Goal: Task Accomplishment & Management: Manage account settings

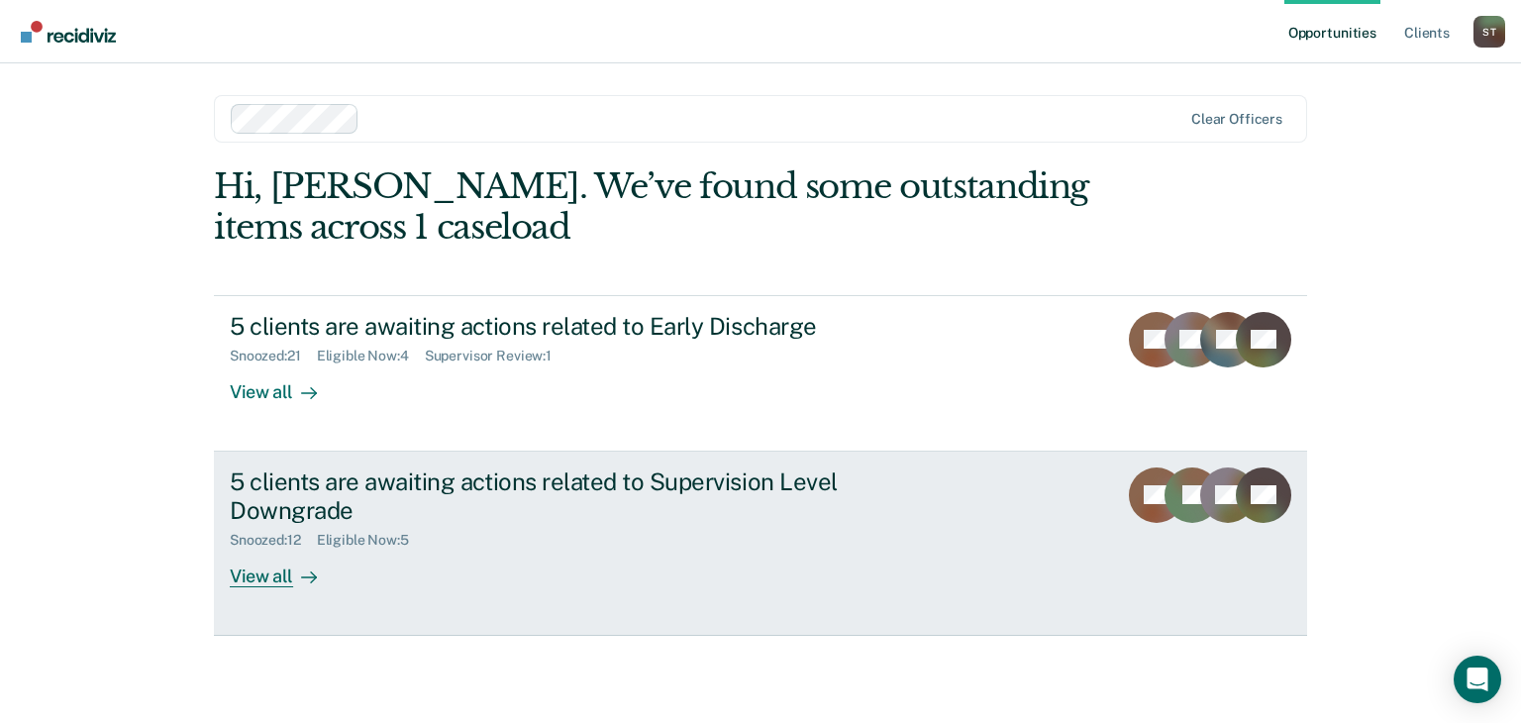
click at [269, 577] on div "View all" at bounding box center [285, 568] width 111 height 39
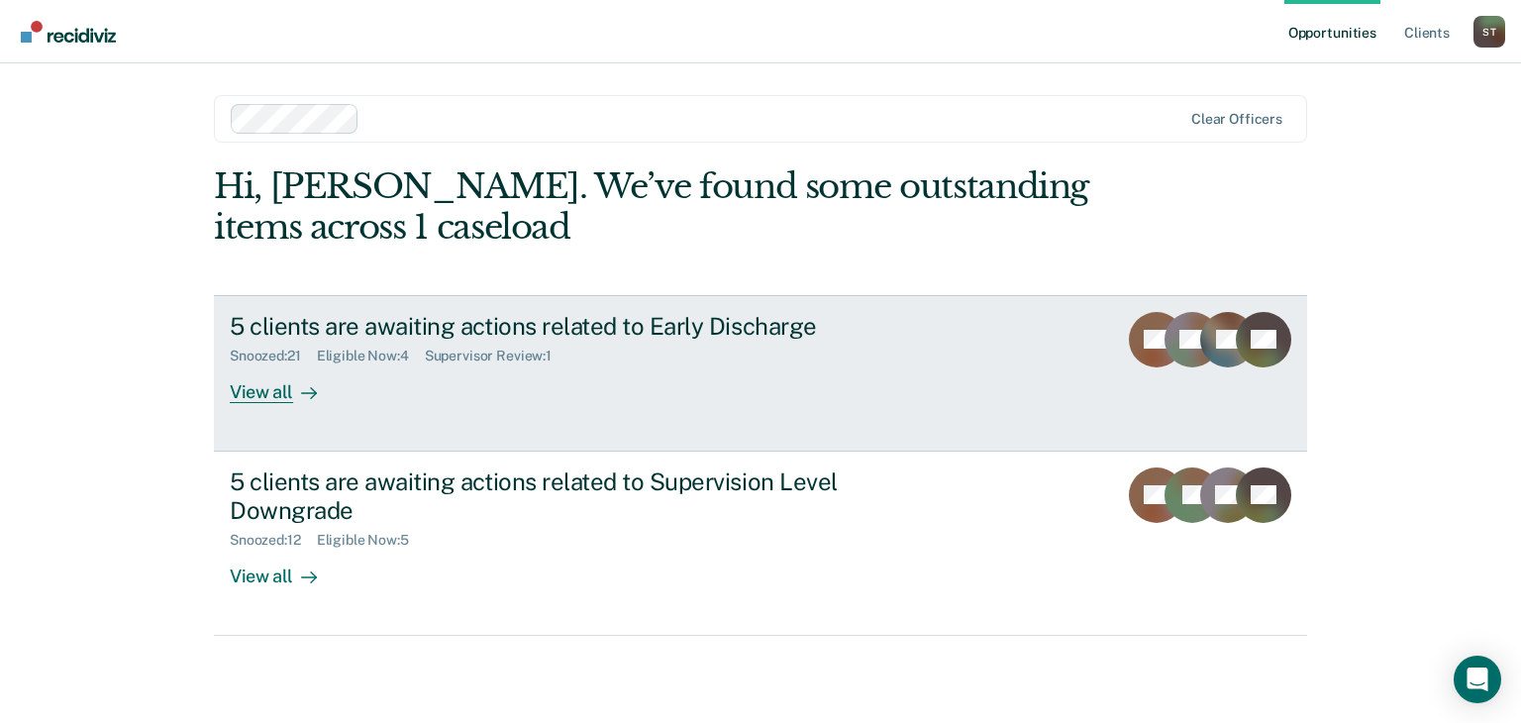
click at [252, 388] on div "View all" at bounding box center [285, 384] width 111 height 39
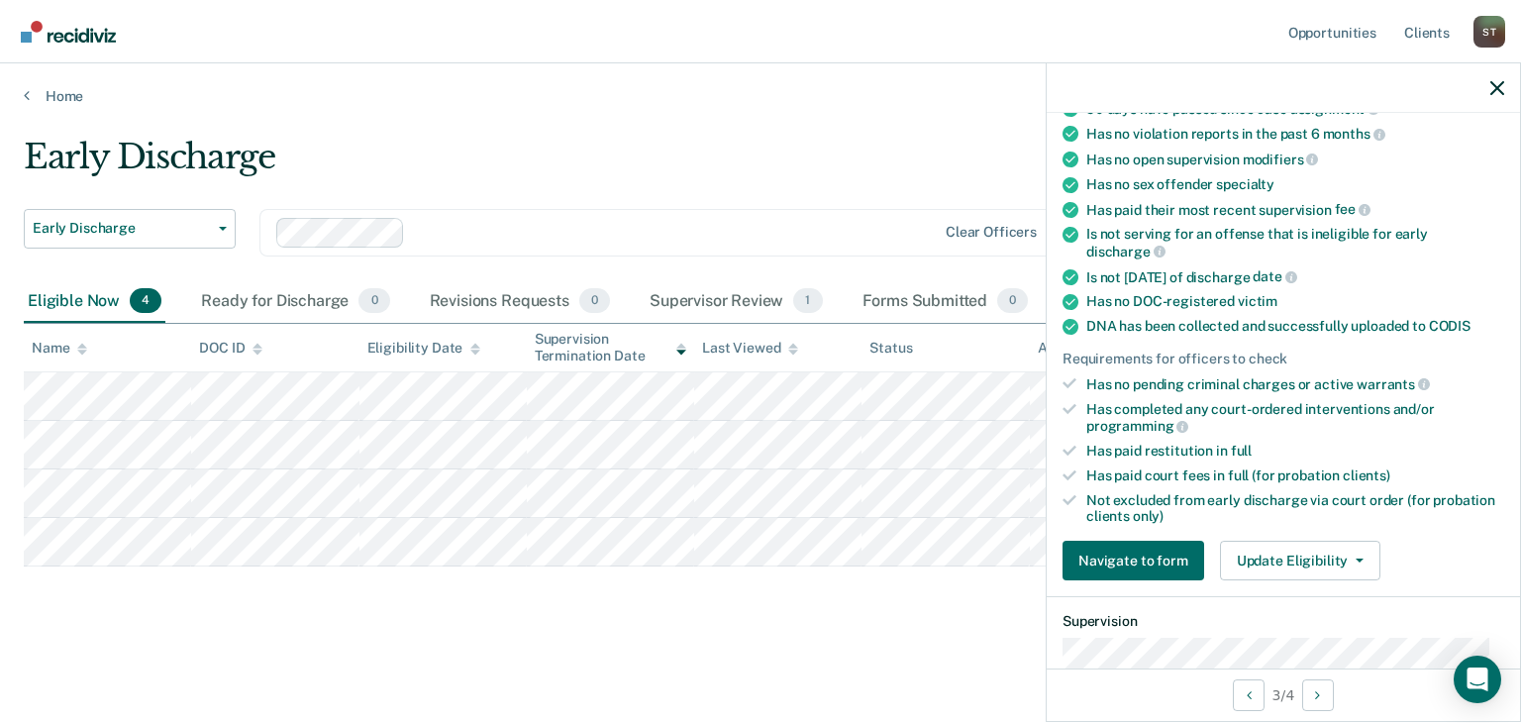
scroll to position [495, 0]
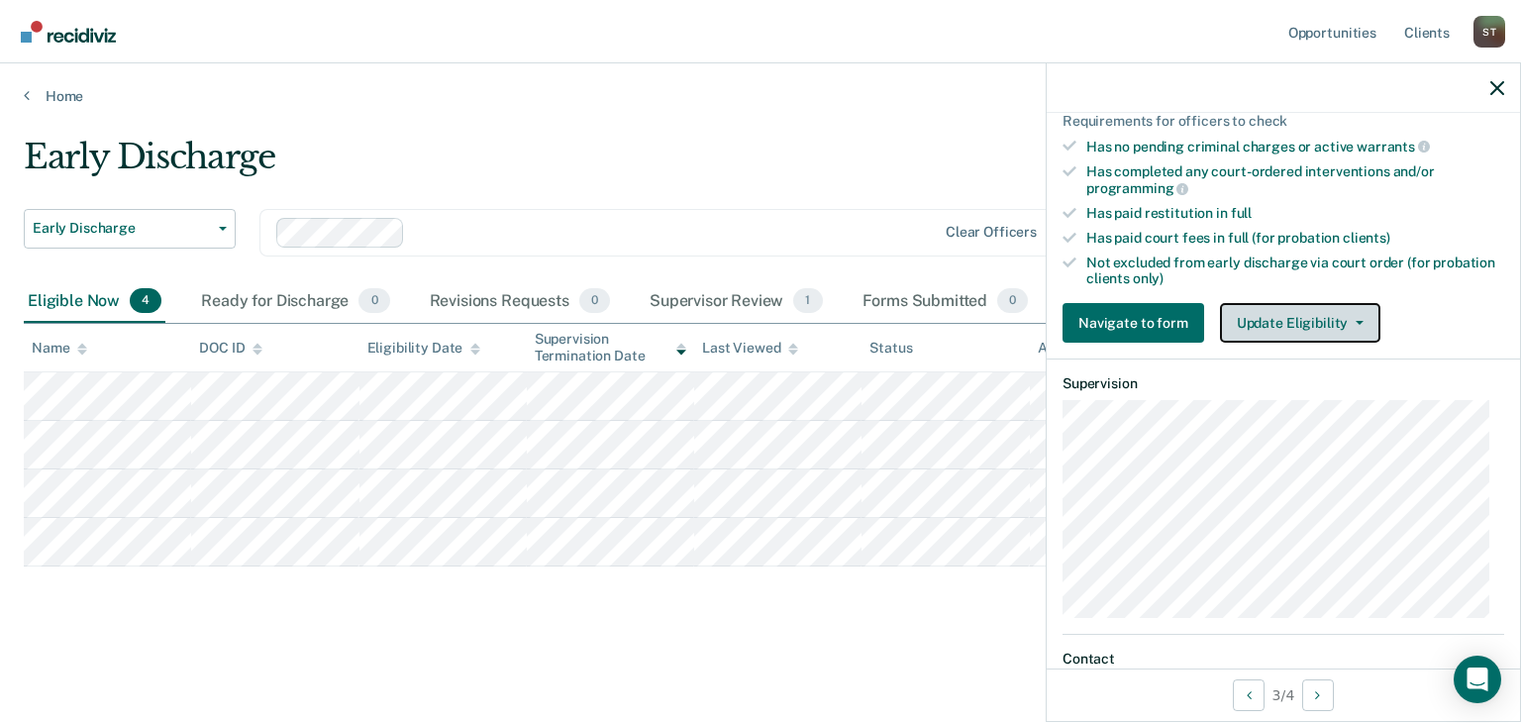
click at [1333, 310] on button "Update Eligibility" at bounding box center [1300, 323] width 160 height 40
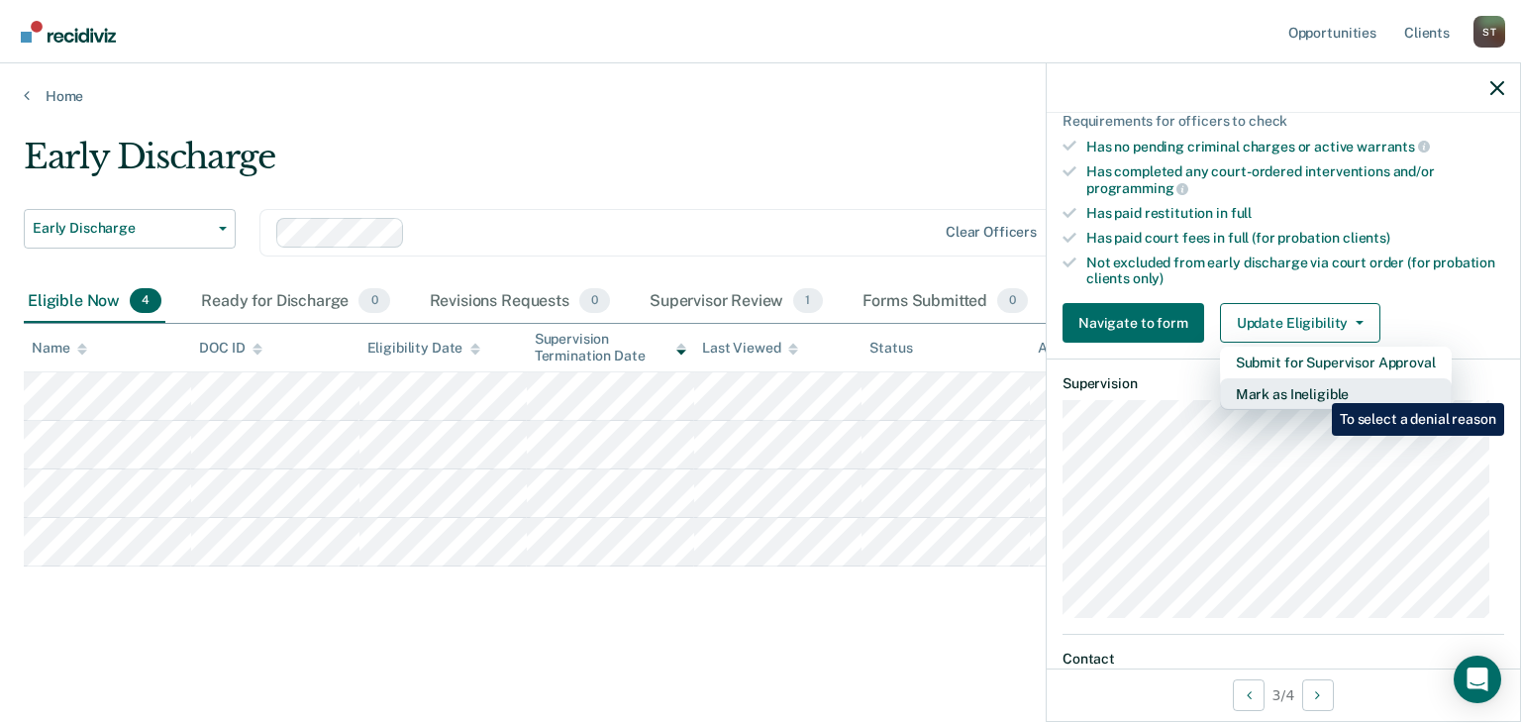
click at [1317, 388] on button "Mark as Ineligible" at bounding box center [1336, 394] width 232 height 32
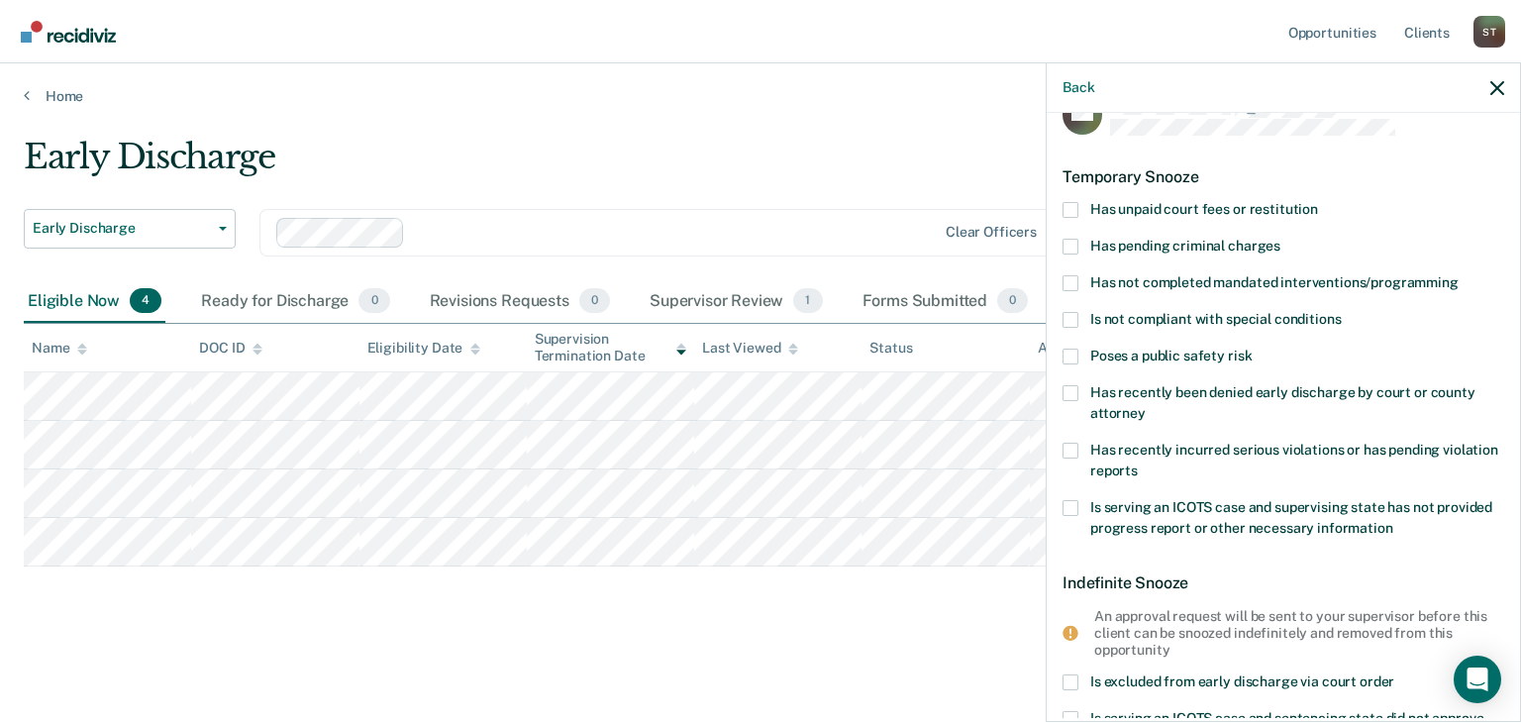
scroll to position [0, 0]
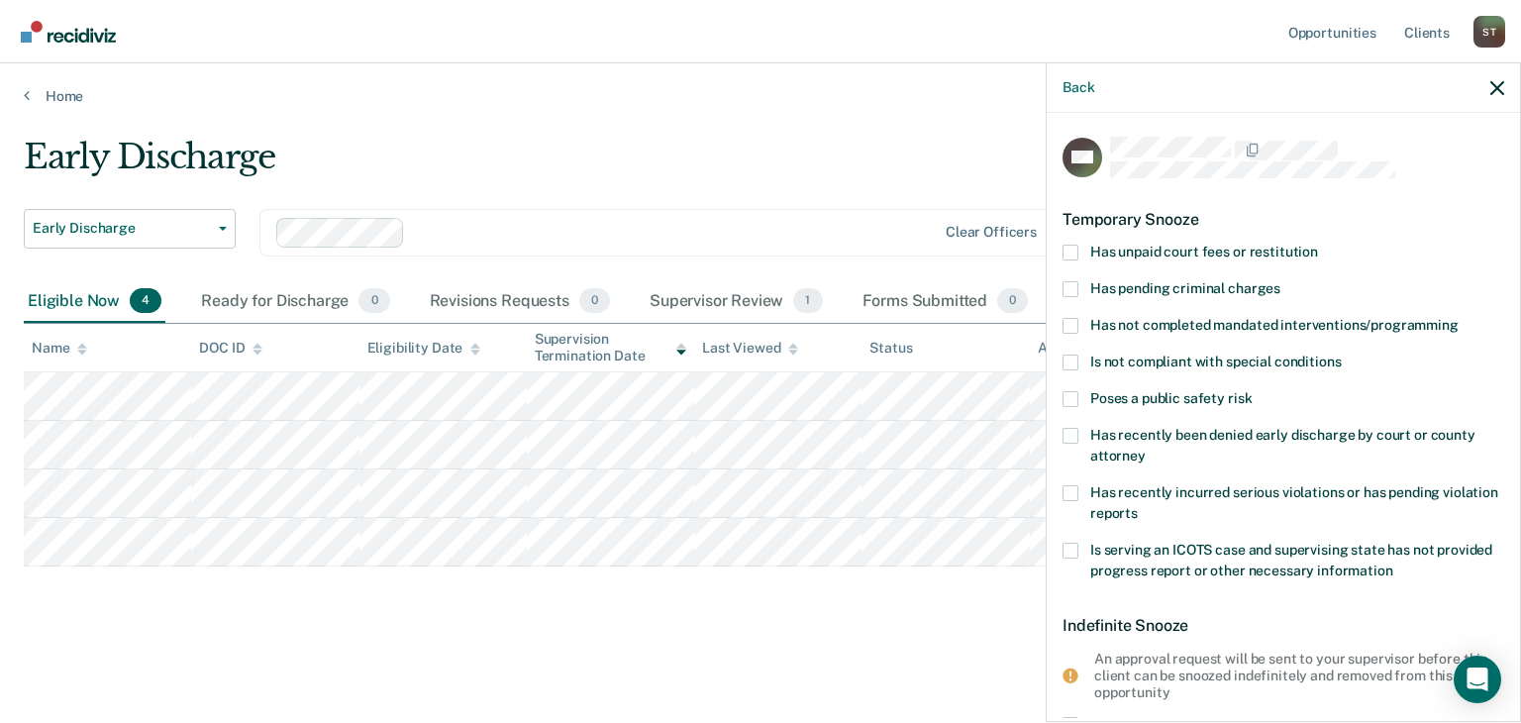
click at [1074, 252] on span at bounding box center [1071, 253] width 16 height 16
click at [1318, 245] on input "Has unpaid court fees or restitution" at bounding box center [1318, 245] width 0 height 0
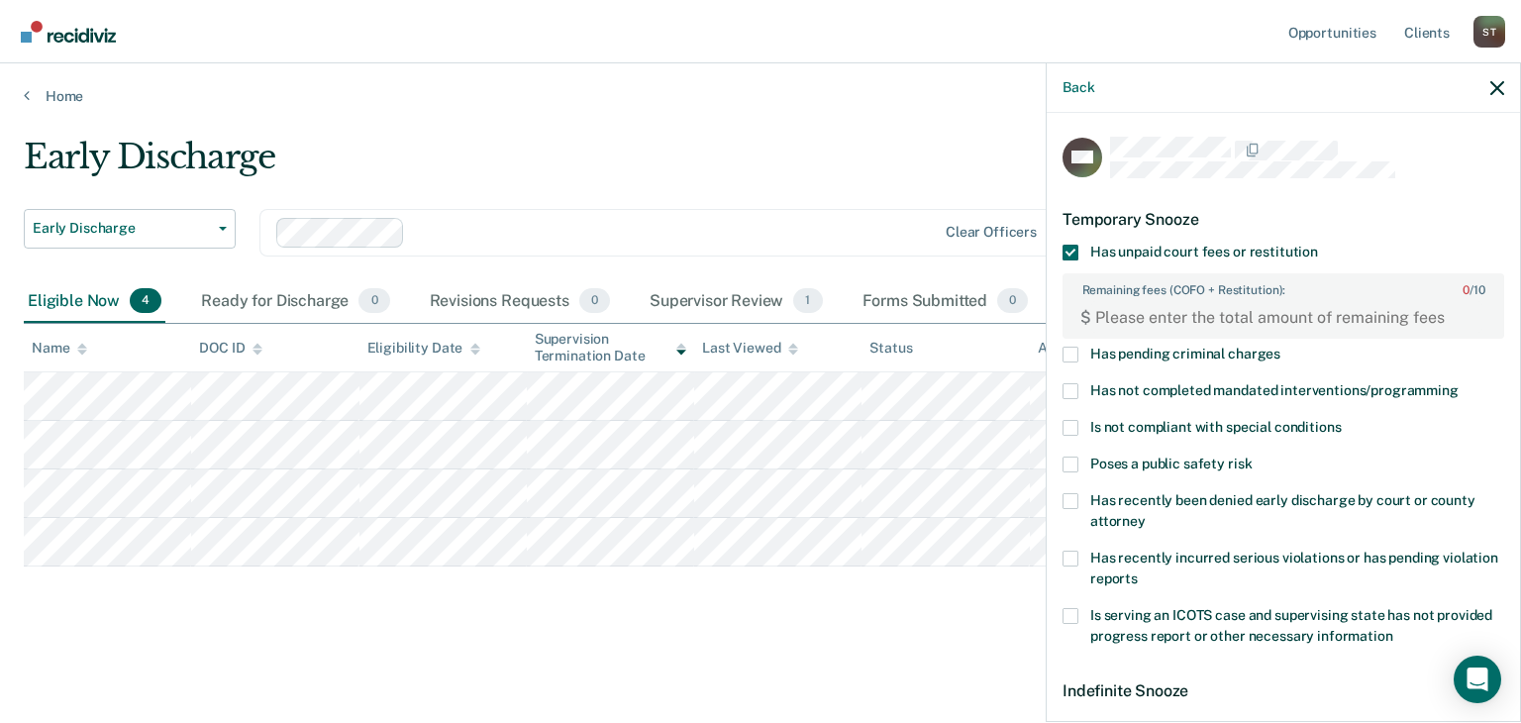
click at [1070, 389] on span at bounding box center [1071, 391] width 16 height 16
click at [1459, 383] on input "Has not completed mandated interventions/programming" at bounding box center [1459, 383] width 0 height 0
click at [1070, 429] on span at bounding box center [1071, 428] width 16 height 16
click at [1341, 420] on input "Is not compliant with special conditions" at bounding box center [1341, 420] width 0 height 0
click at [1064, 553] on span at bounding box center [1071, 559] width 16 height 16
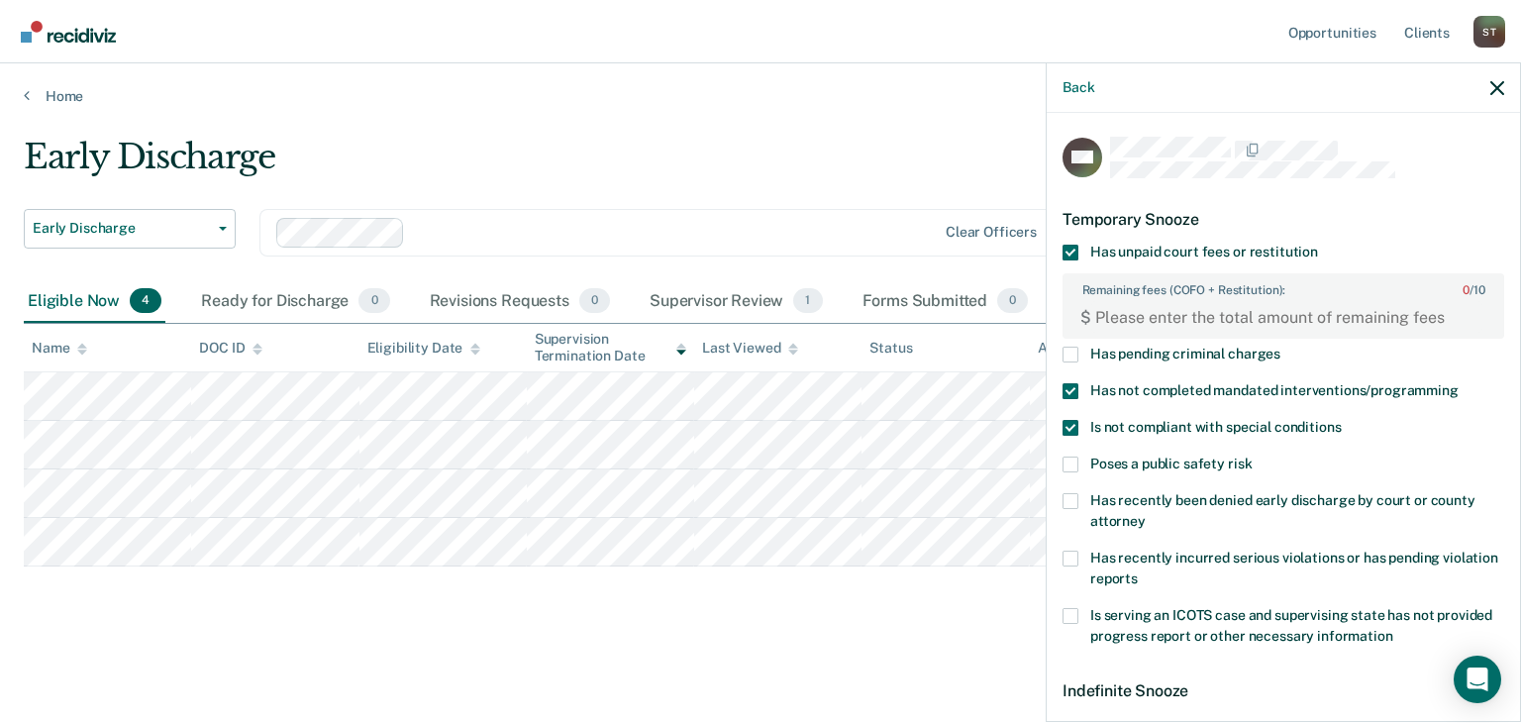
click at [1138, 572] on input "Has recently incurred serious violations or has pending violation reports" at bounding box center [1138, 572] width 0 height 0
click at [1070, 251] on span at bounding box center [1071, 253] width 16 height 16
click at [1318, 245] on input "Has unpaid court fees or restitution" at bounding box center [1318, 245] width 0 height 0
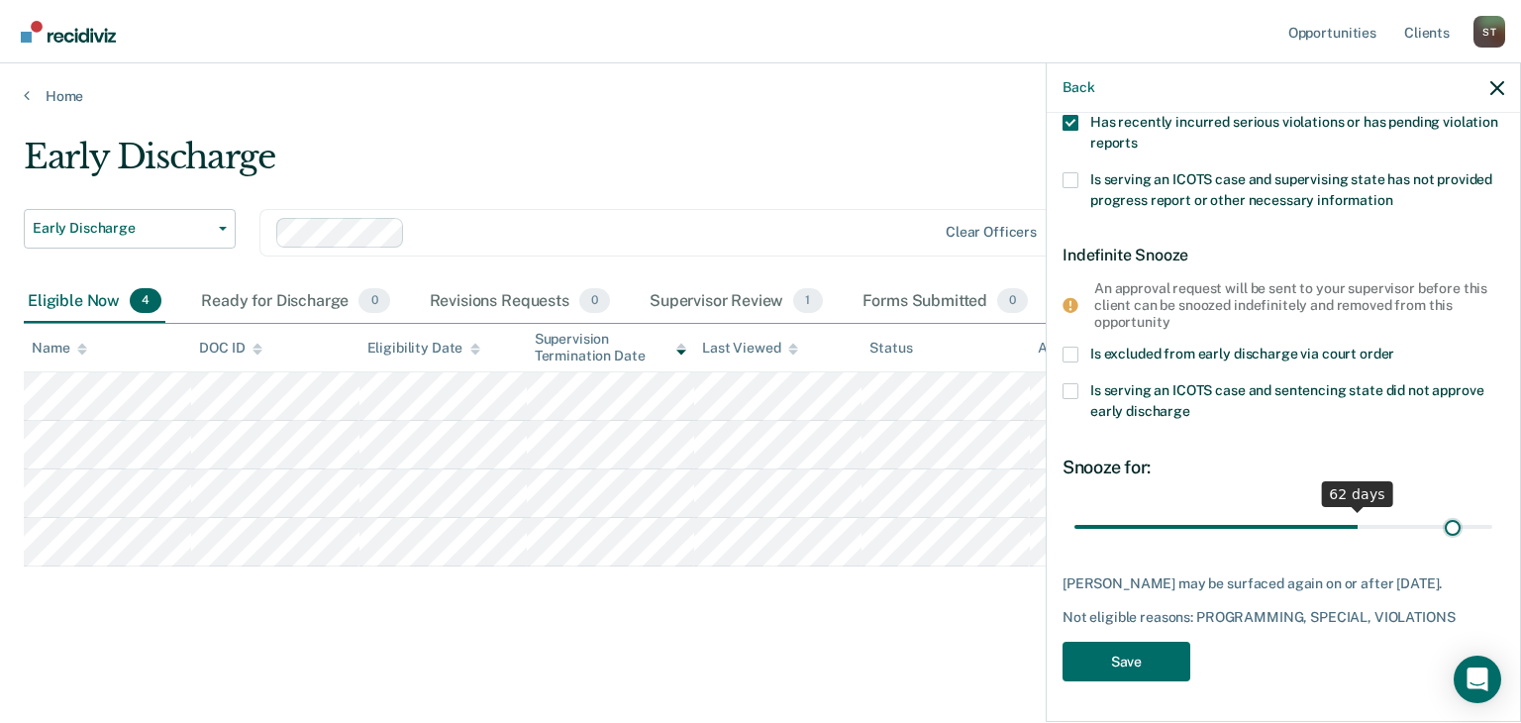
scroll to position [367, 0]
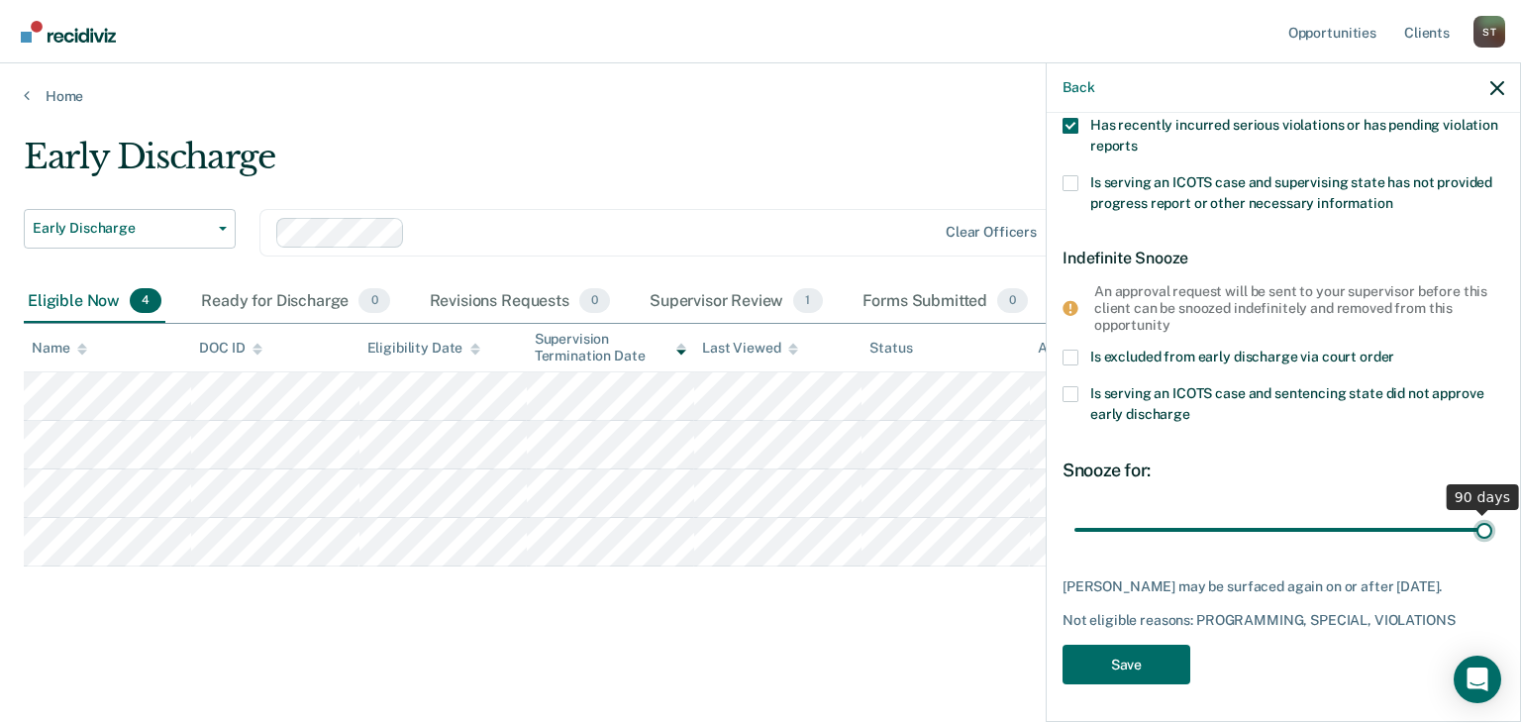
drag, startPoint x: 1207, startPoint y: 506, endPoint x: 1472, endPoint y: 510, distance: 264.5
type input "90"
click at [1472, 512] on input "range" at bounding box center [1284, 529] width 418 height 35
click at [1153, 662] on button "Save" at bounding box center [1127, 665] width 128 height 41
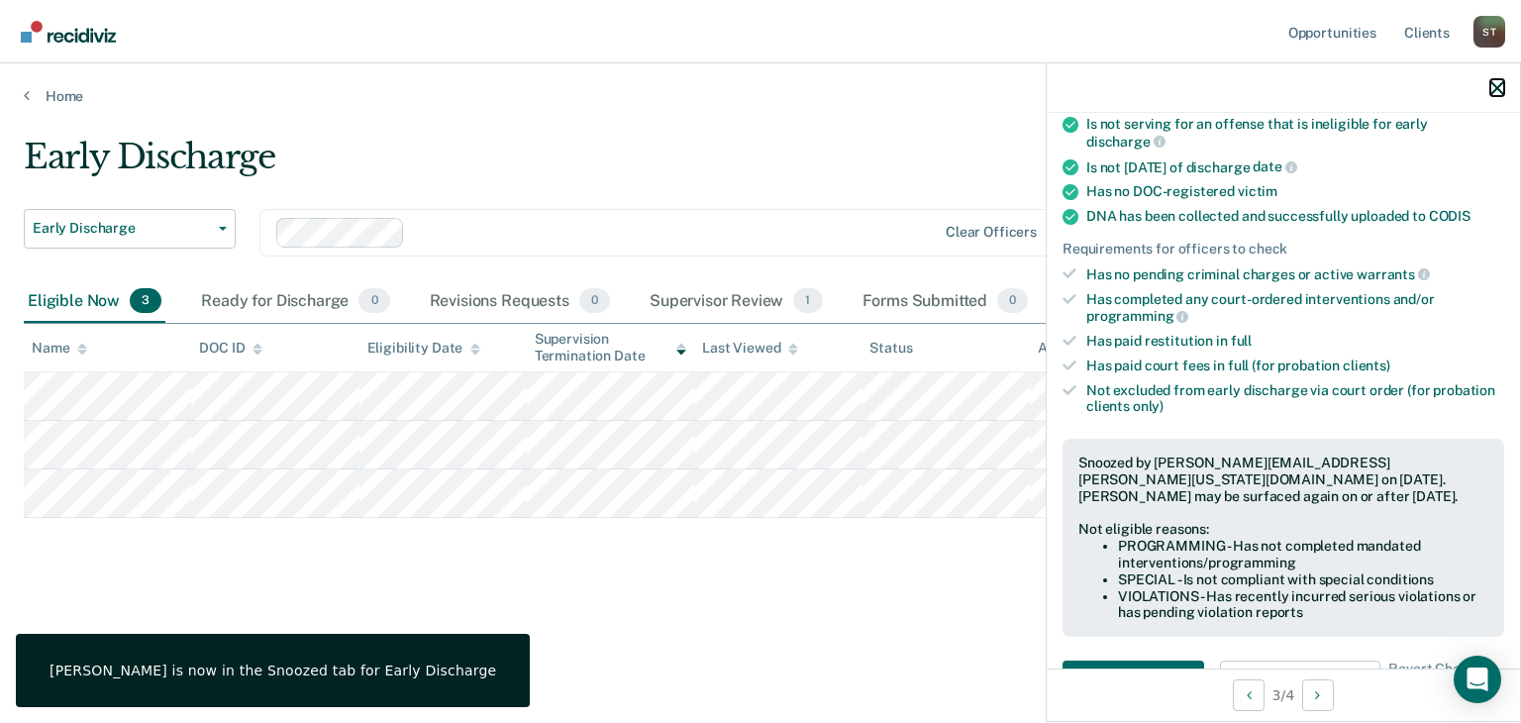
click at [1494, 84] on icon "button" at bounding box center [1498, 88] width 14 height 14
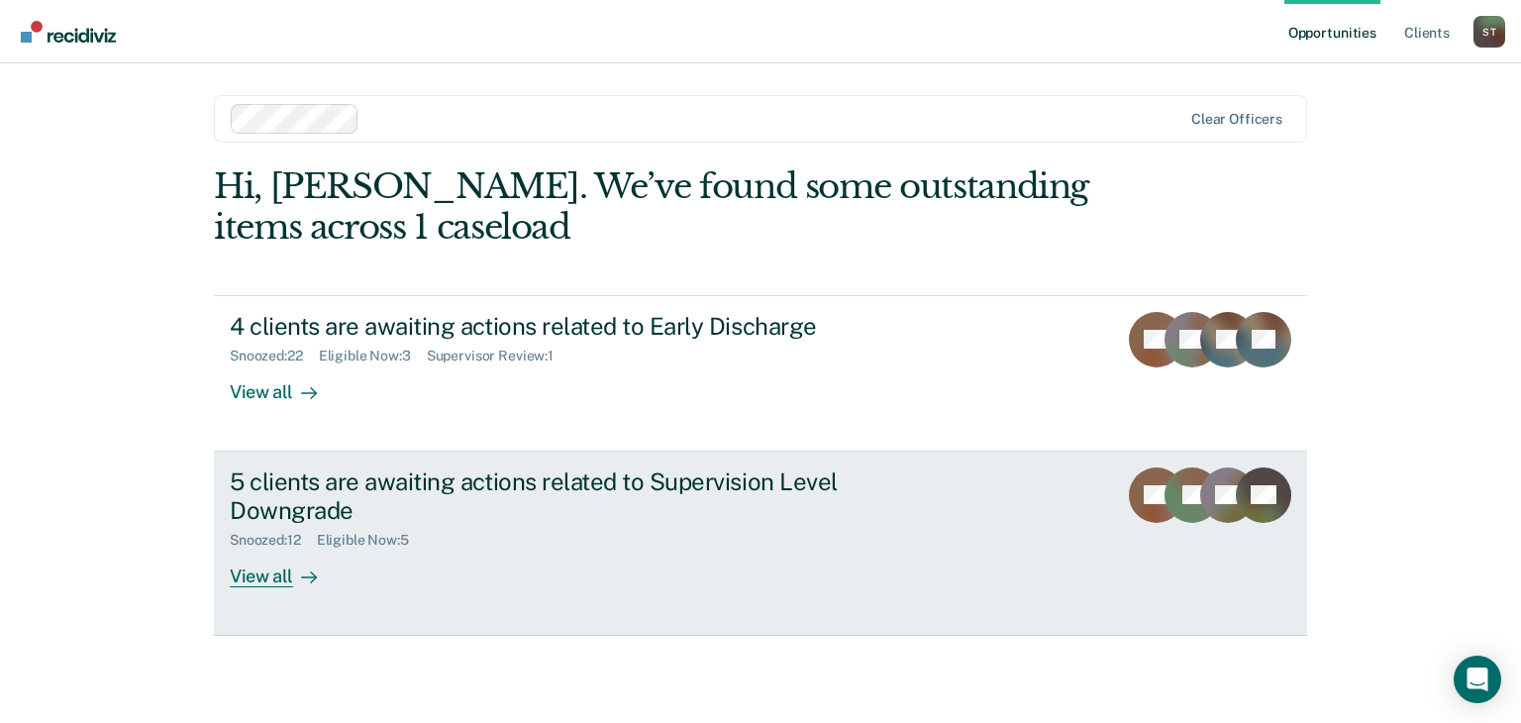
click at [271, 574] on div "View all" at bounding box center [285, 568] width 111 height 39
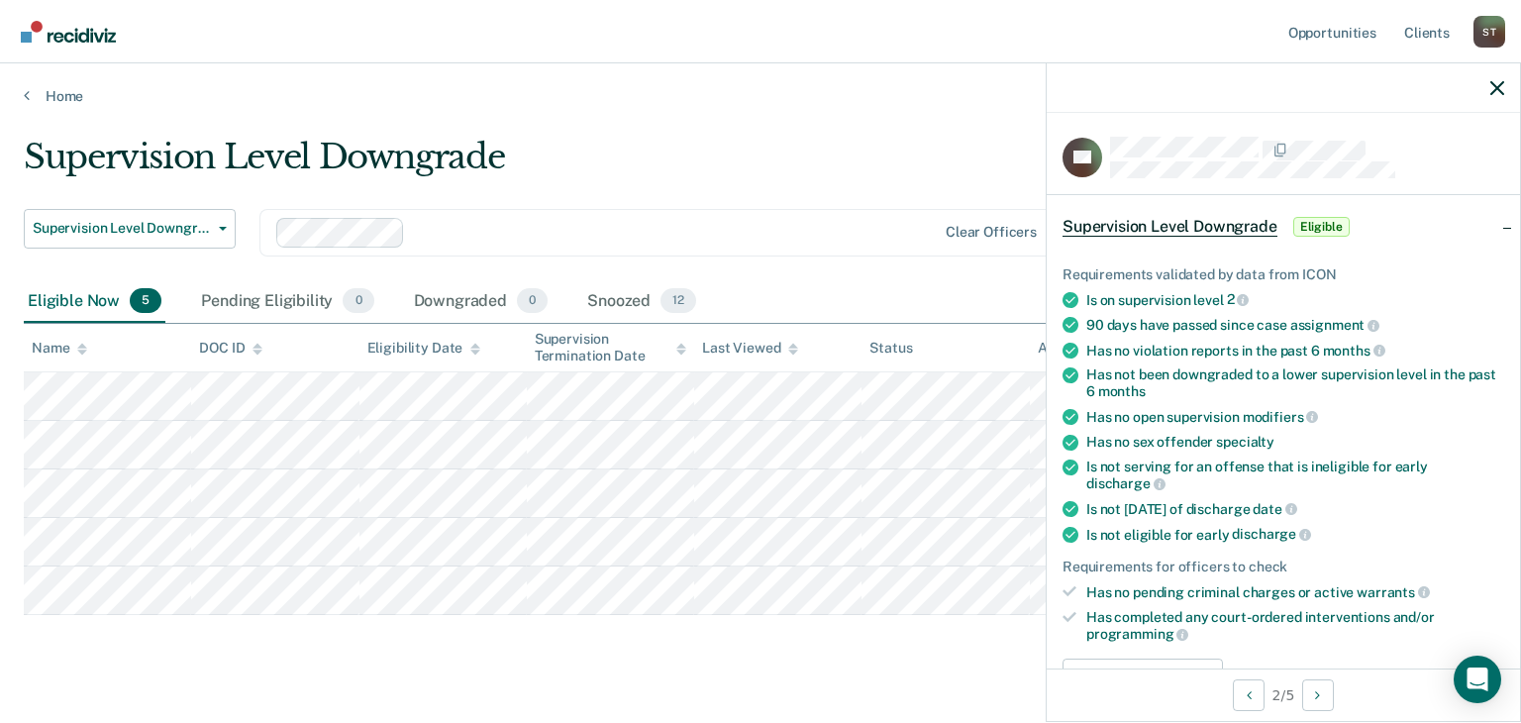
scroll to position [198, 0]
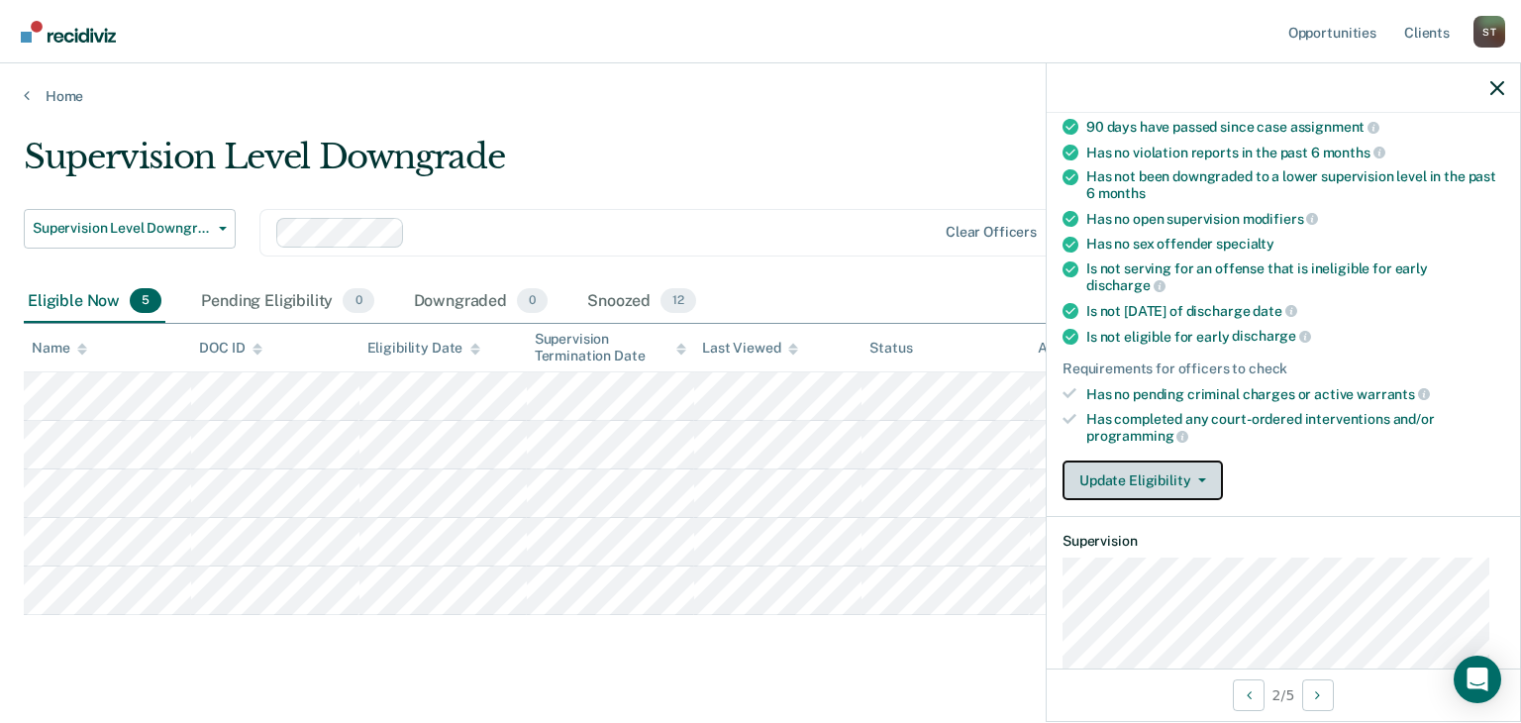
click at [1204, 467] on button "Update Eligibility" at bounding box center [1143, 481] width 160 height 40
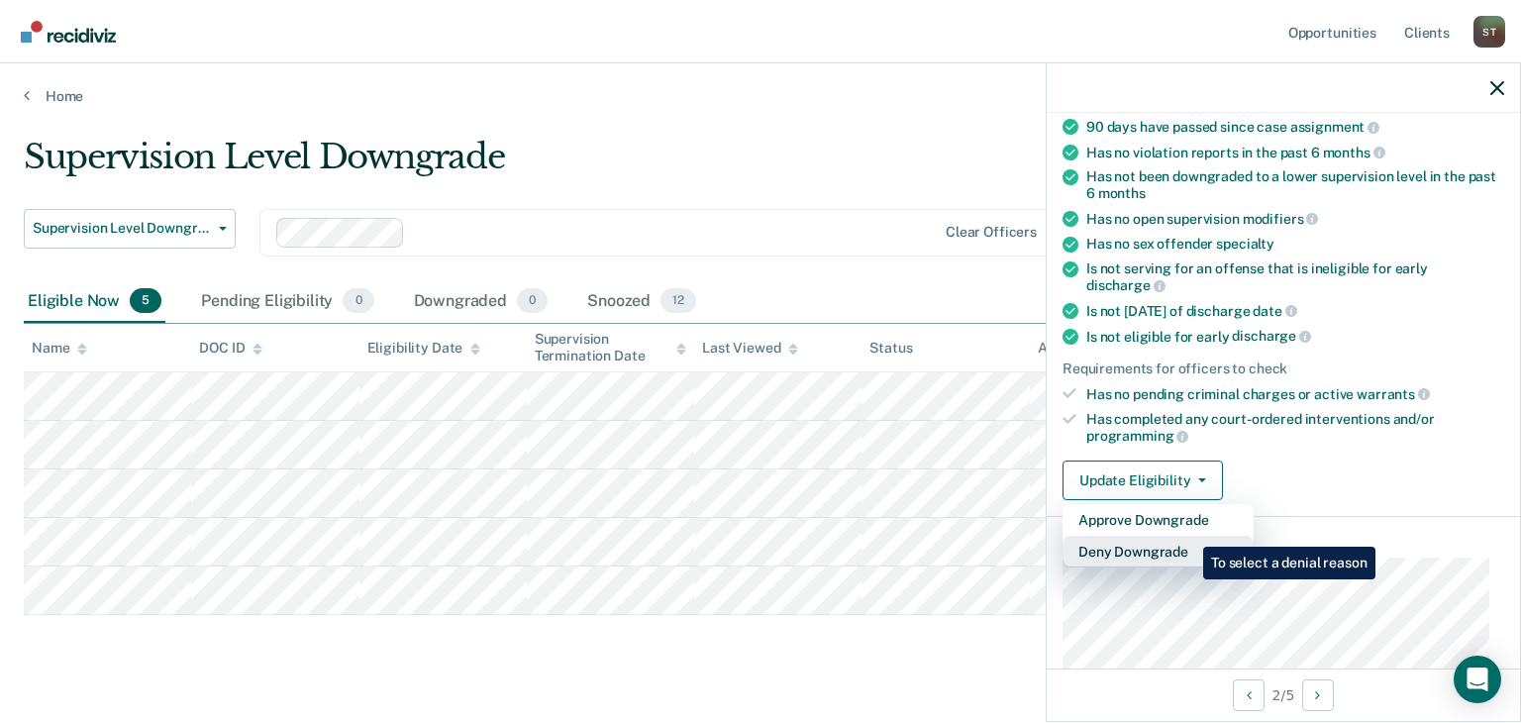
click at [1189, 536] on button "Deny Downgrade" at bounding box center [1158, 552] width 191 height 32
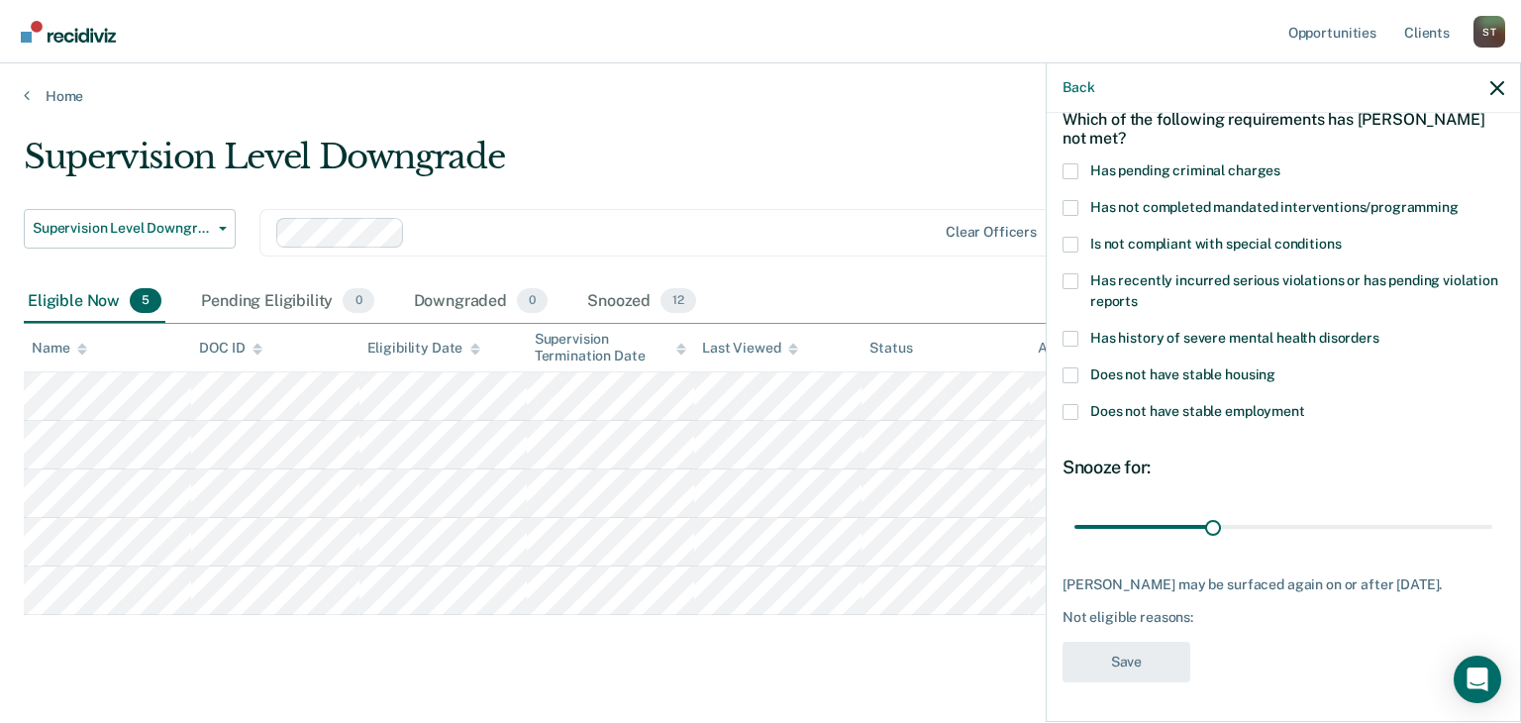
click at [1068, 200] on span at bounding box center [1071, 208] width 16 height 16
click at [1459, 200] on input "Has not completed mandated interventions/programming" at bounding box center [1459, 200] width 0 height 0
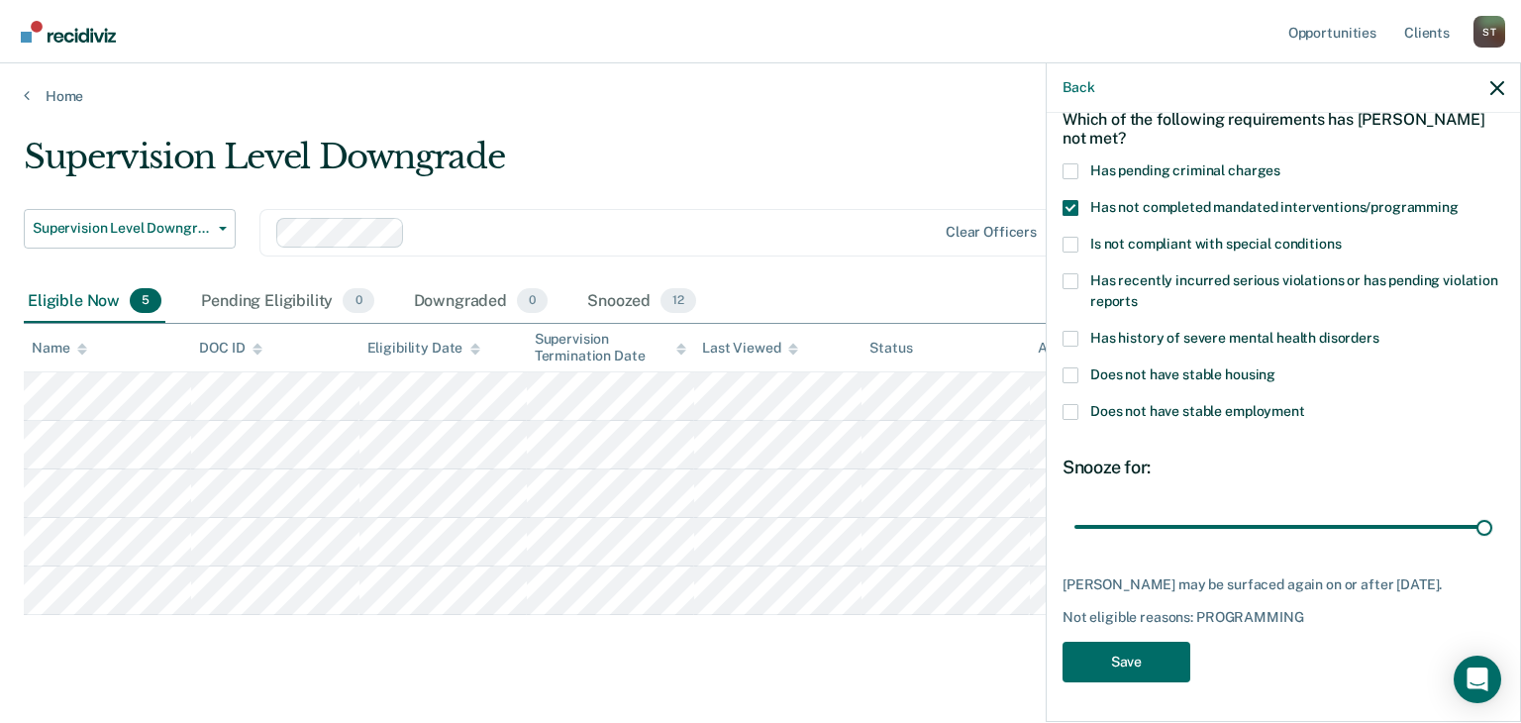
drag, startPoint x: 1208, startPoint y: 507, endPoint x: 1472, endPoint y: 532, distance: 264.7
type input "90"
click at [1472, 532] on input "range" at bounding box center [1284, 527] width 418 height 35
click at [1148, 655] on button "Save" at bounding box center [1127, 662] width 128 height 41
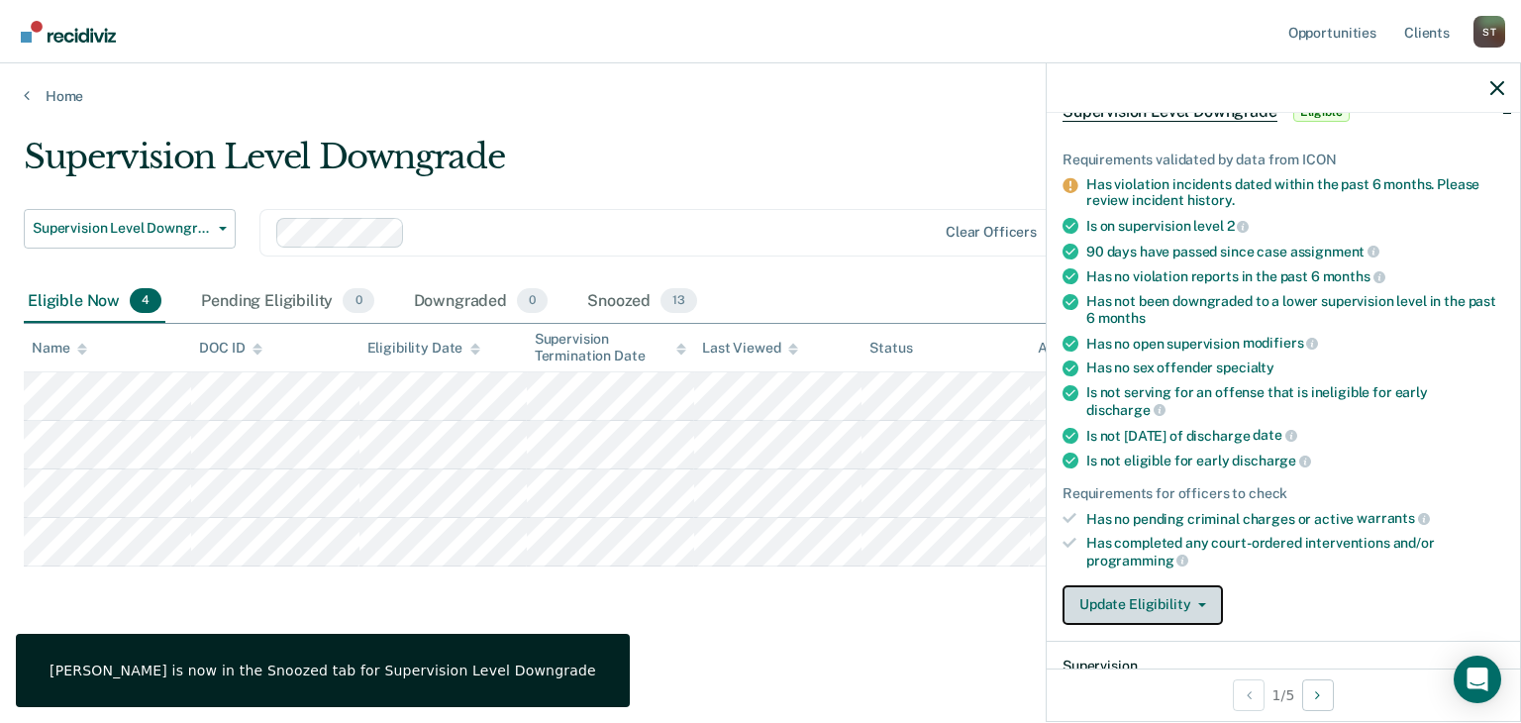
click at [1175, 598] on button "Update Eligibility" at bounding box center [1143, 605] width 160 height 40
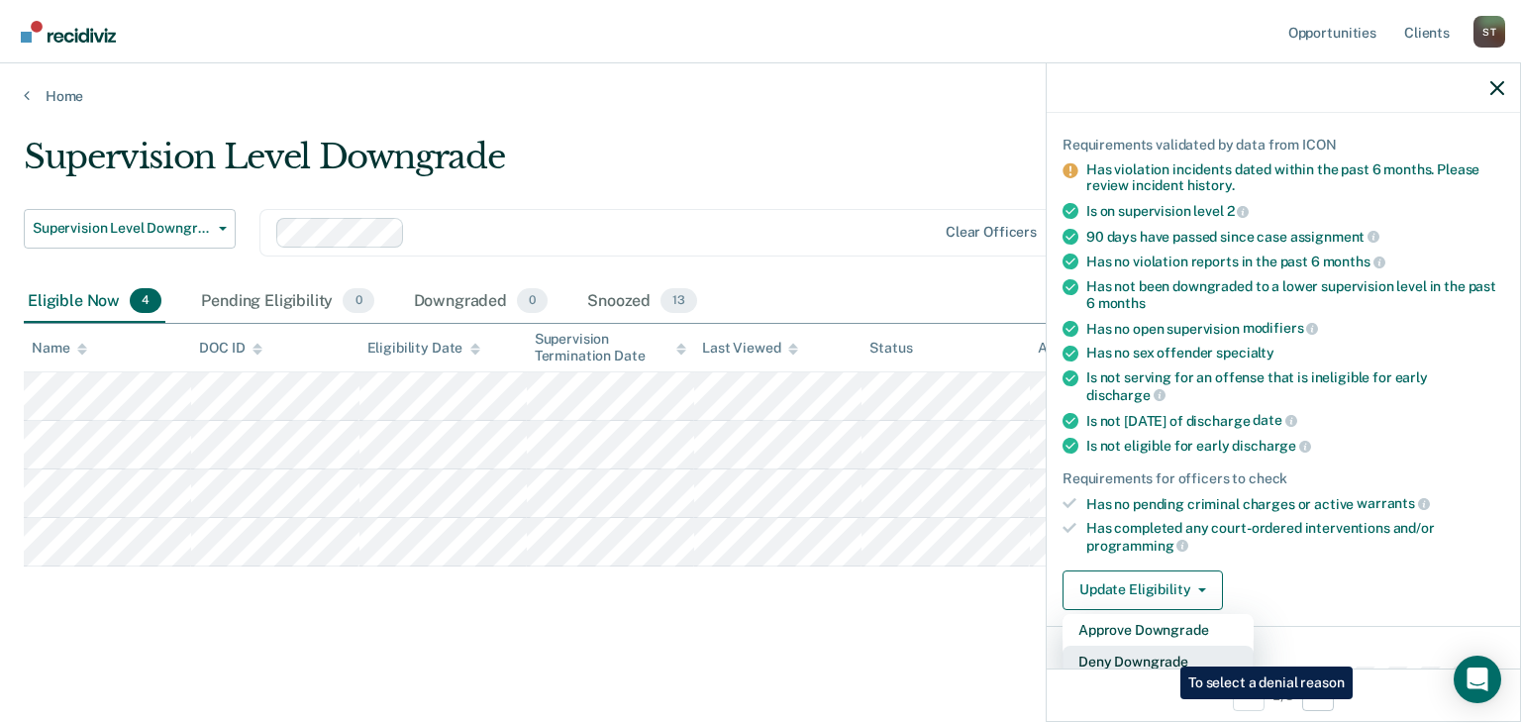
click at [1166, 652] on button "Deny Downgrade" at bounding box center [1158, 662] width 191 height 32
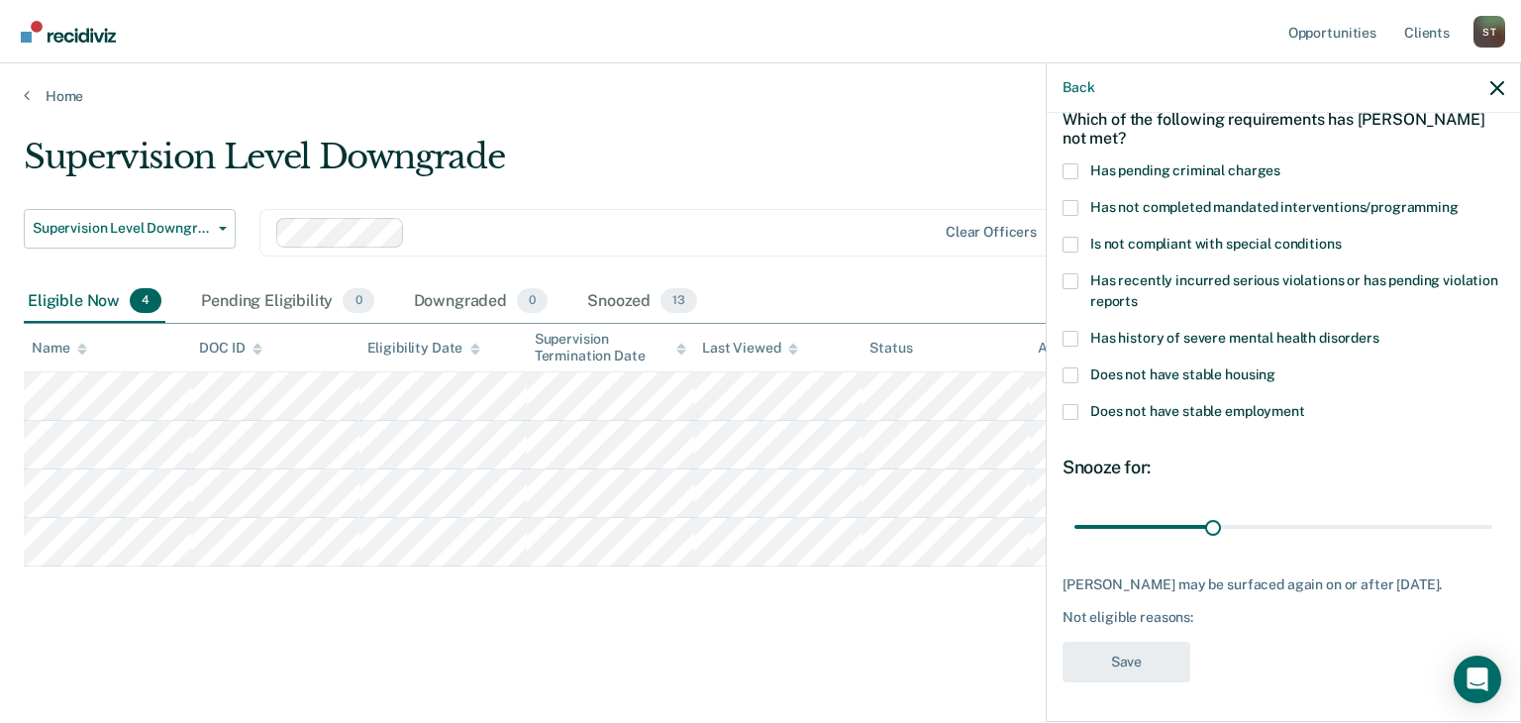
click at [1070, 200] on span at bounding box center [1071, 208] width 16 height 16
click at [1459, 200] on input "Has not completed mandated interventions/programming" at bounding box center [1459, 200] width 0 height 0
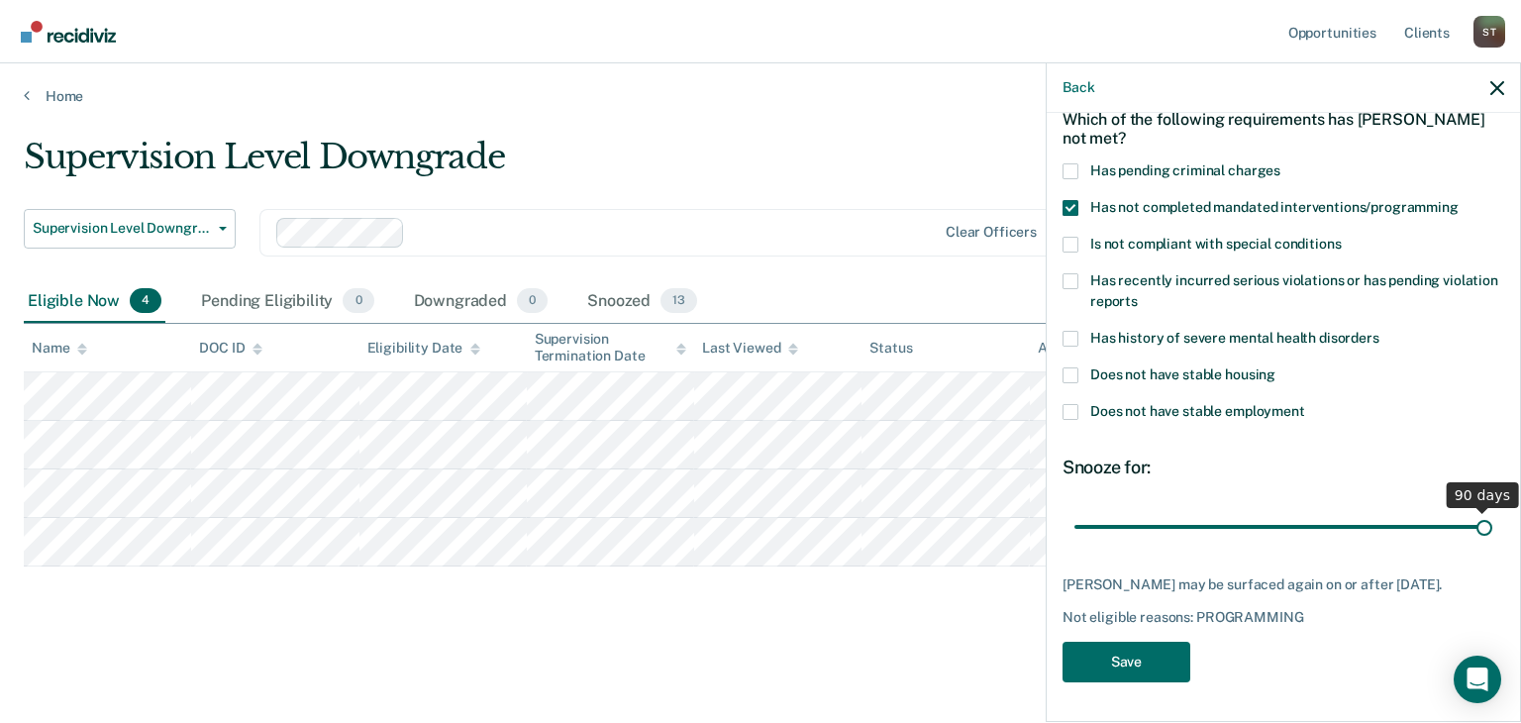
drag, startPoint x: 1207, startPoint y: 506, endPoint x: 1472, endPoint y: 516, distance: 264.7
type input "90"
click at [1472, 516] on input "range" at bounding box center [1284, 527] width 418 height 35
click at [1102, 662] on button "Save" at bounding box center [1127, 662] width 128 height 41
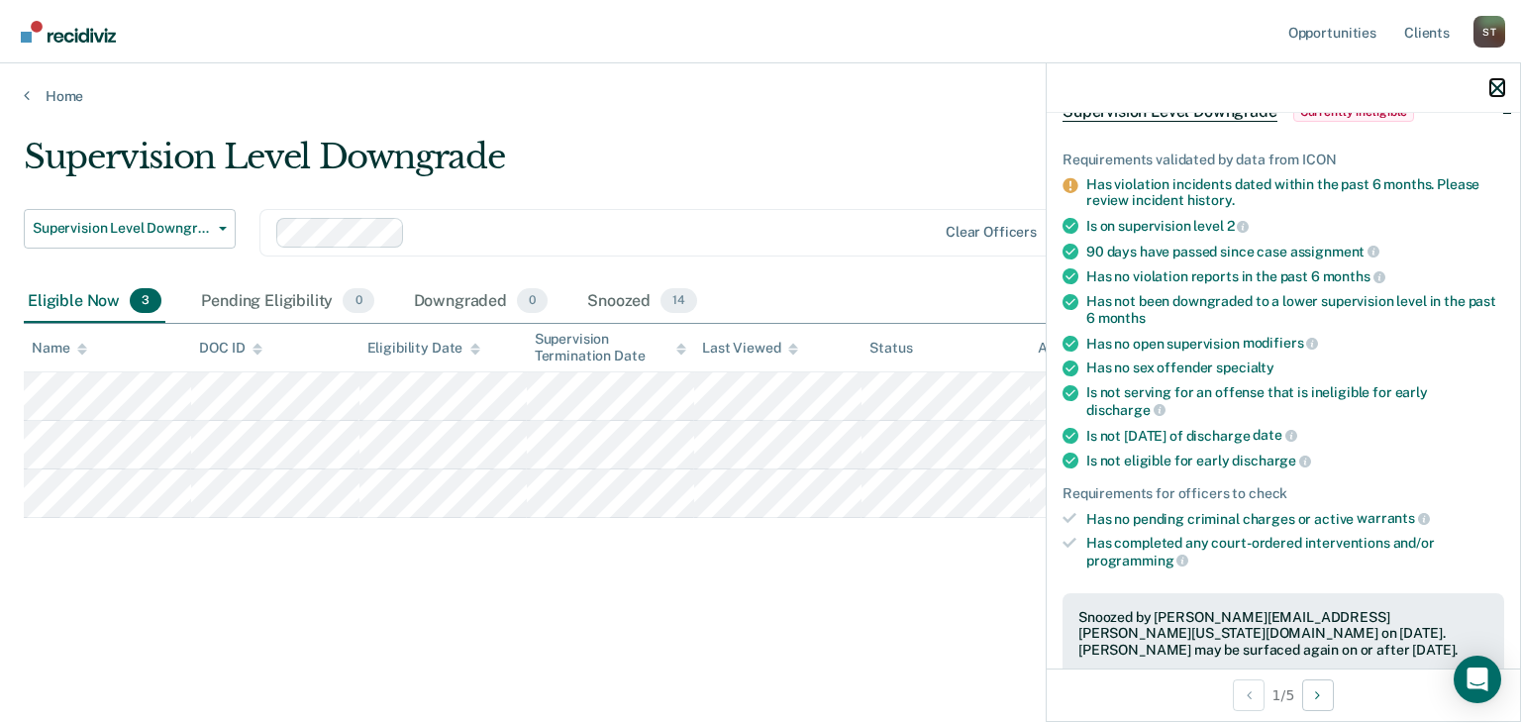
click at [1494, 88] on icon "button" at bounding box center [1498, 88] width 14 height 14
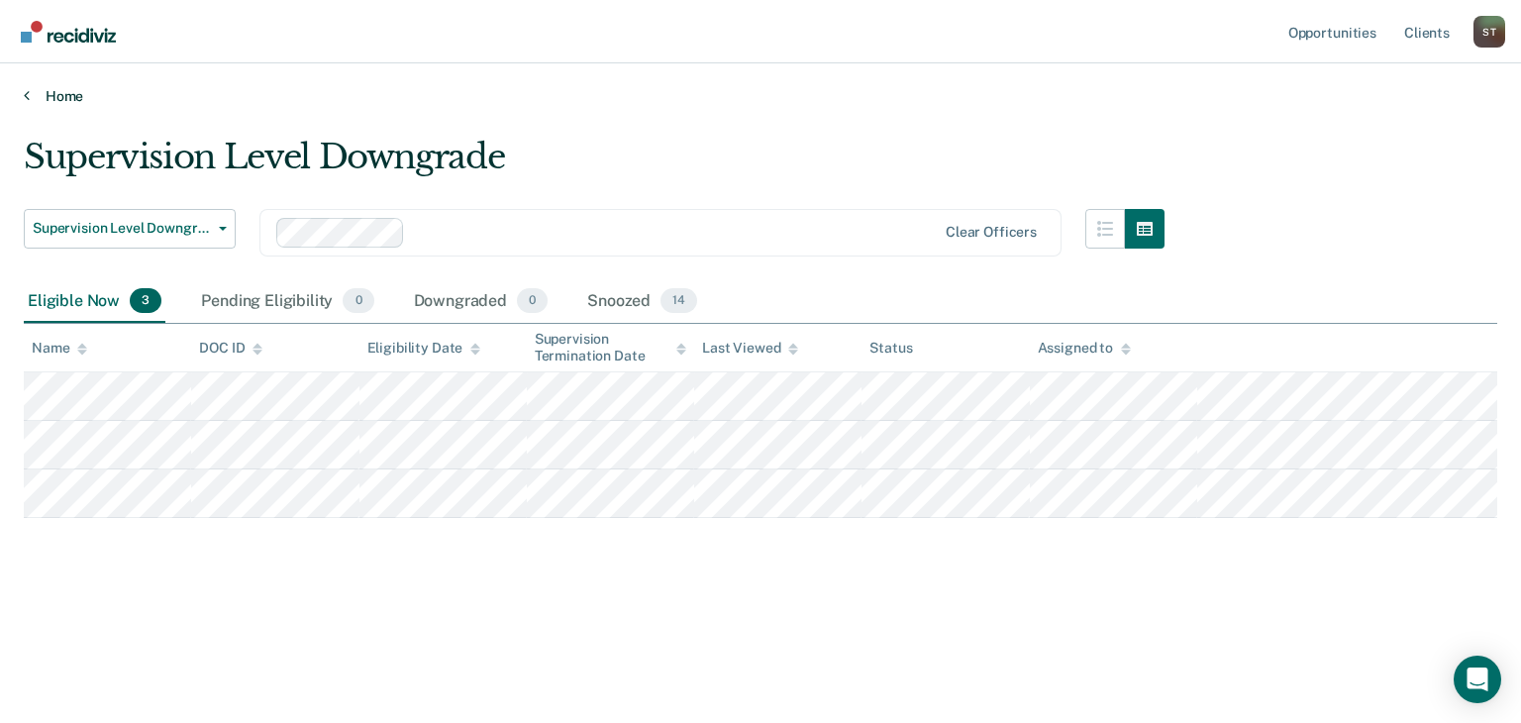
click at [67, 100] on link "Home" at bounding box center [761, 96] width 1474 height 18
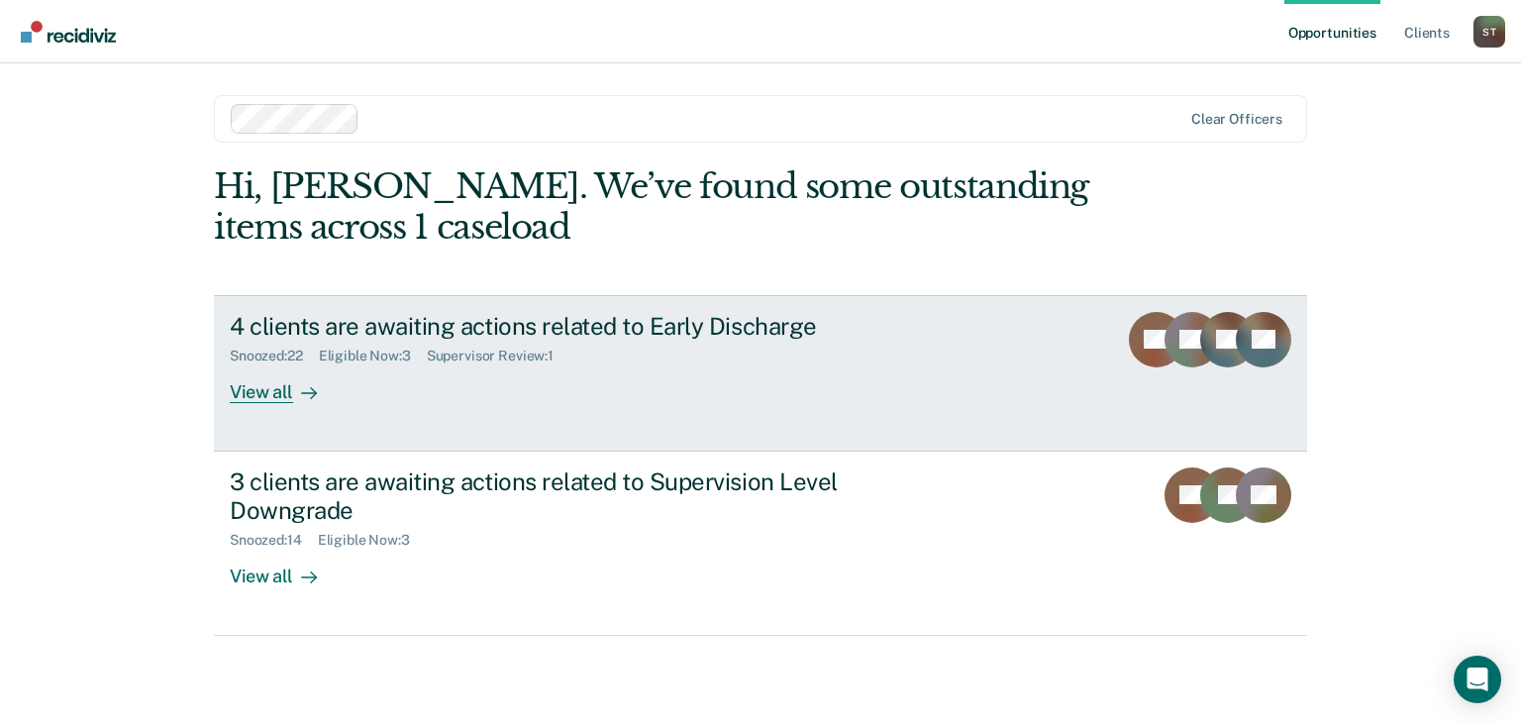
click at [499, 355] on div "Supervisor Review : 1" at bounding box center [498, 356] width 143 height 17
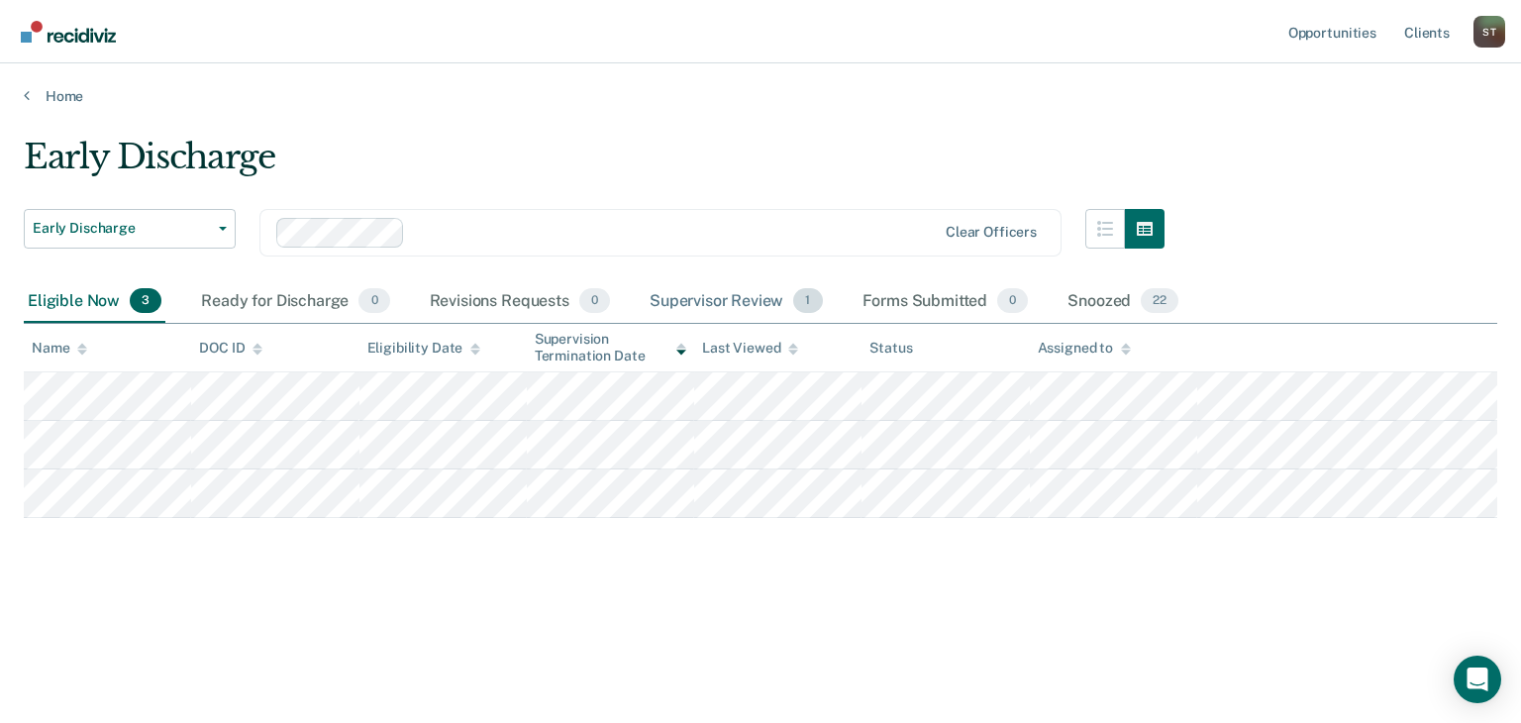
click at [705, 298] on div "Supervisor Review 1" at bounding box center [736, 302] width 181 height 44
